Goal: Task Accomplishment & Management: Manage account settings

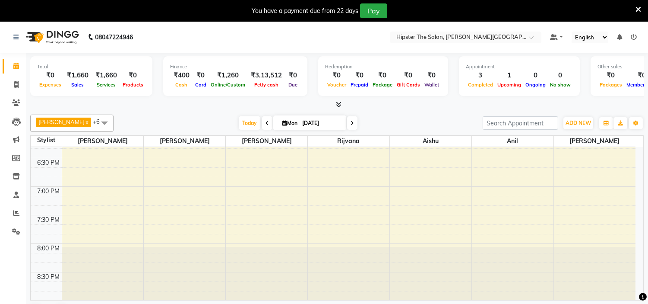
scroll to position [591, 0]
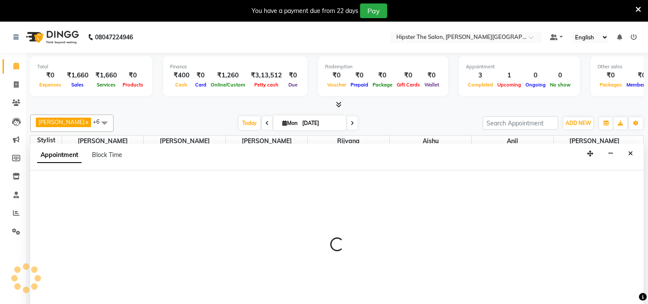
scroll to position [22, 0]
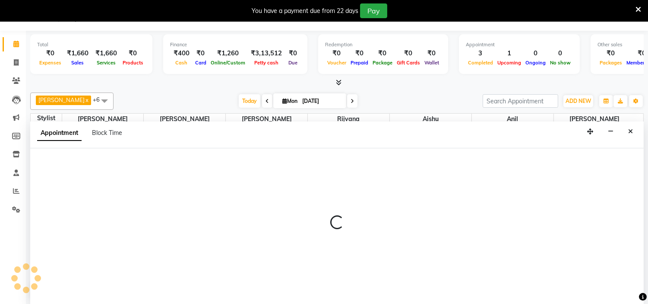
select select "85981"
select select "tentative"
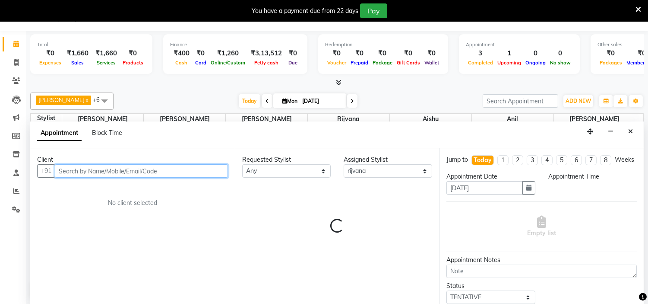
select select "1140"
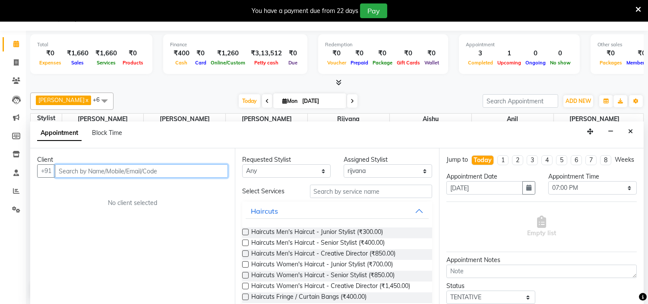
click at [156, 172] on input "text" at bounding box center [141, 170] width 173 height 13
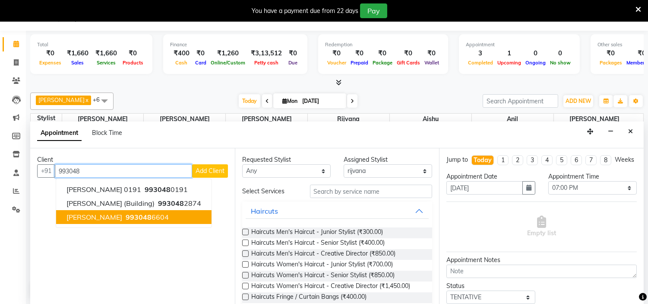
click at [97, 221] on button "[PERSON_NAME] 993048 6604" at bounding box center [134, 217] width 156 height 14
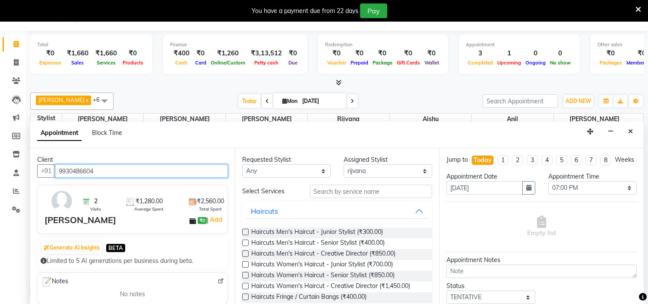
type input "9930486604"
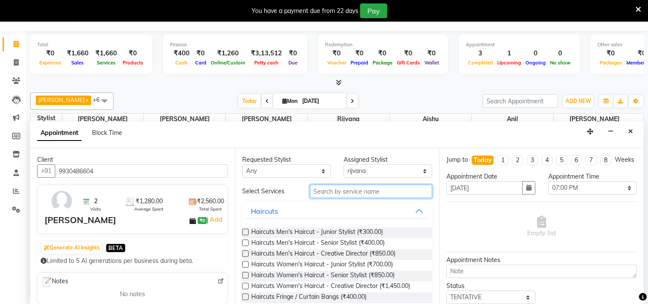
click at [336, 191] on input "text" at bounding box center [371, 190] width 123 height 13
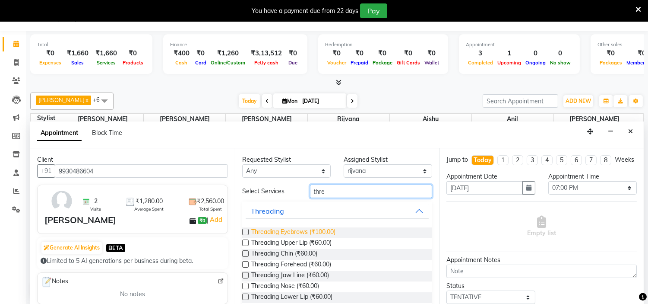
type input "thre"
click at [307, 231] on span "Threading Eyebrows (₹100.00)" at bounding box center [293, 232] width 84 height 11
checkbox input "false"
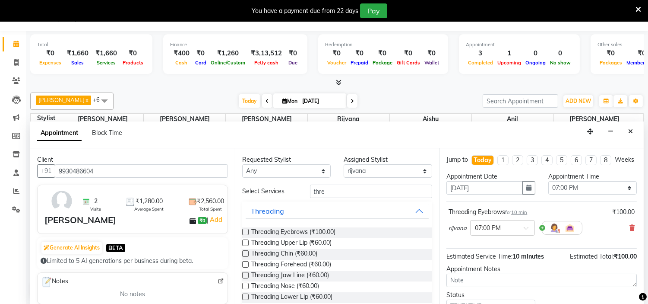
scroll to position [71, 0]
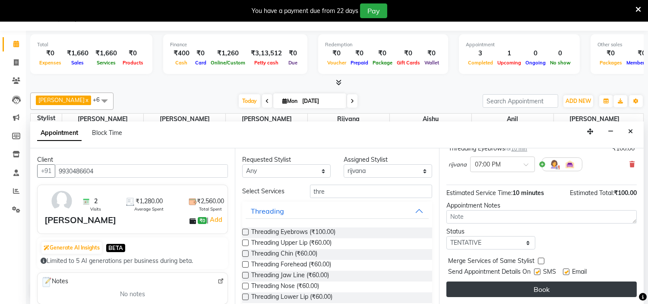
click at [550, 295] on button "Book" at bounding box center [542, 289] width 191 height 16
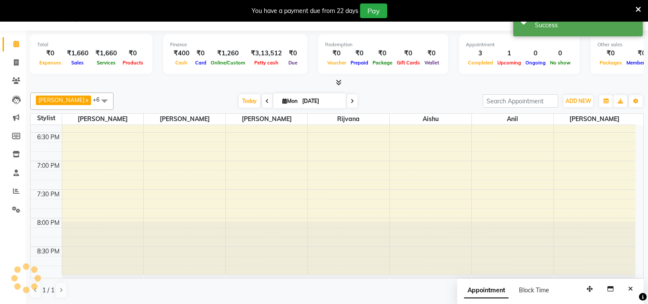
scroll to position [0, 0]
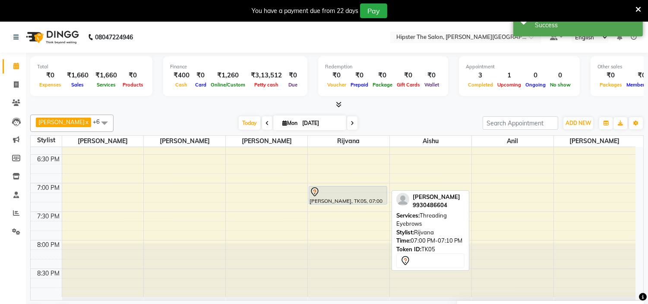
drag, startPoint x: 350, startPoint y: 192, endPoint x: 349, endPoint y: 206, distance: 13.5
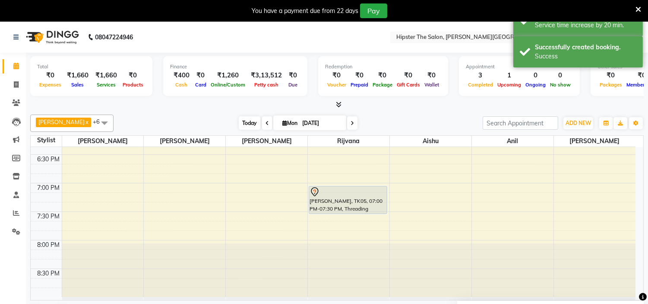
click at [239, 124] on span "Today" at bounding box center [250, 122] width 22 height 13
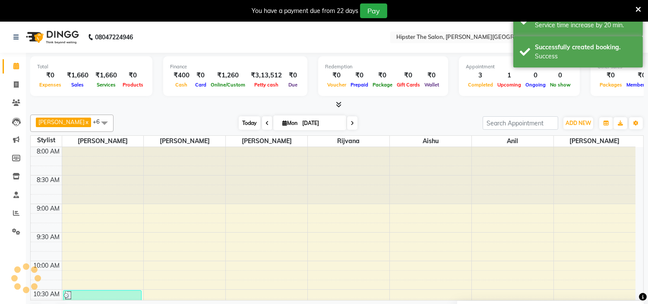
scroll to position [401, 0]
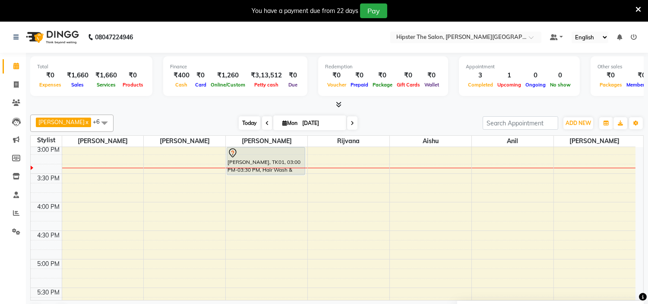
click at [239, 120] on span "Today" at bounding box center [250, 122] width 22 height 13
click at [16, 83] on icon at bounding box center [16, 84] width 5 height 6
select select "8592"
select select "service"
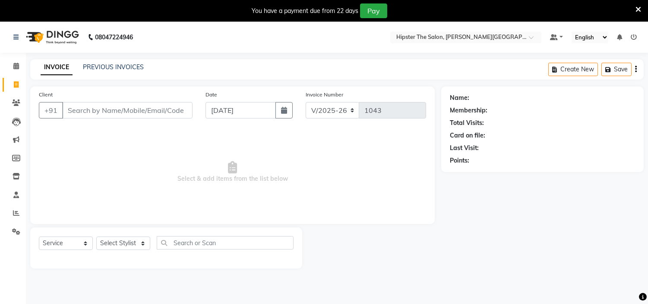
click at [111, 113] on input "Client" at bounding box center [127, 110] width 130 height 16
click at [111, 113] on input "G" at bounding box center [127, 110] width 130 height 16
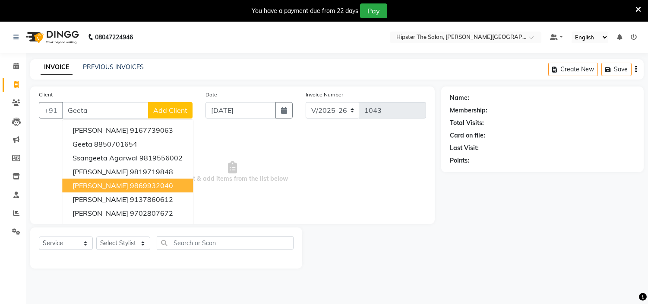
scroll to position [22, 0]
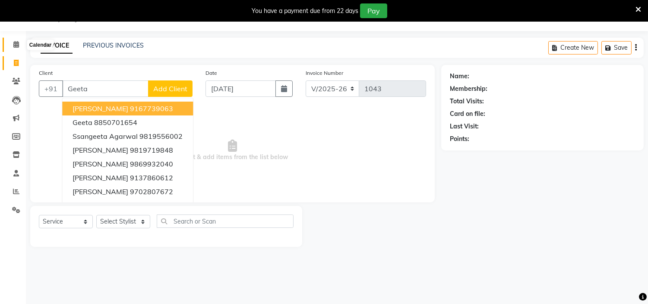
type input "Geeta"
click at [16, 45] on icon at bounding box center [16, 44] width 6 height 6
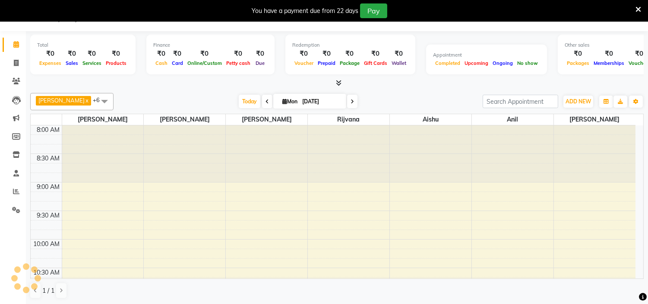
scroll to position [401, 0]
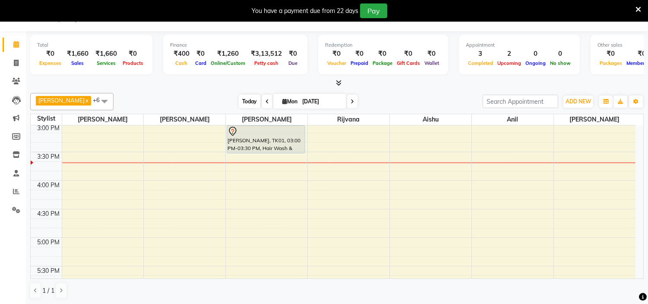
click at [239, 105] on span "Today" at bounding box center [250, 101] width 22 height 13
click at [240, 101] on span "Today" at bounding box center [250, 101] width 22 height 13
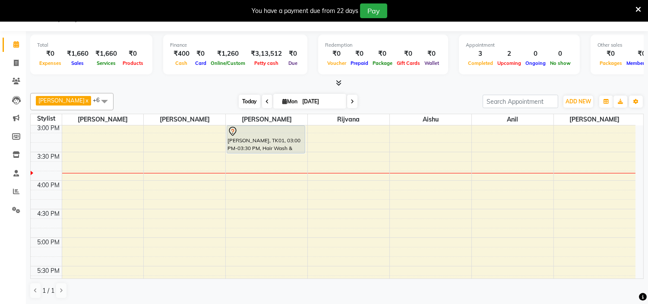
click at [239, 101] on span "Today" at bounding box center [250, 101] width 22 height 13
